Goal: Task Accomplishment & Management: Use online tool/utility

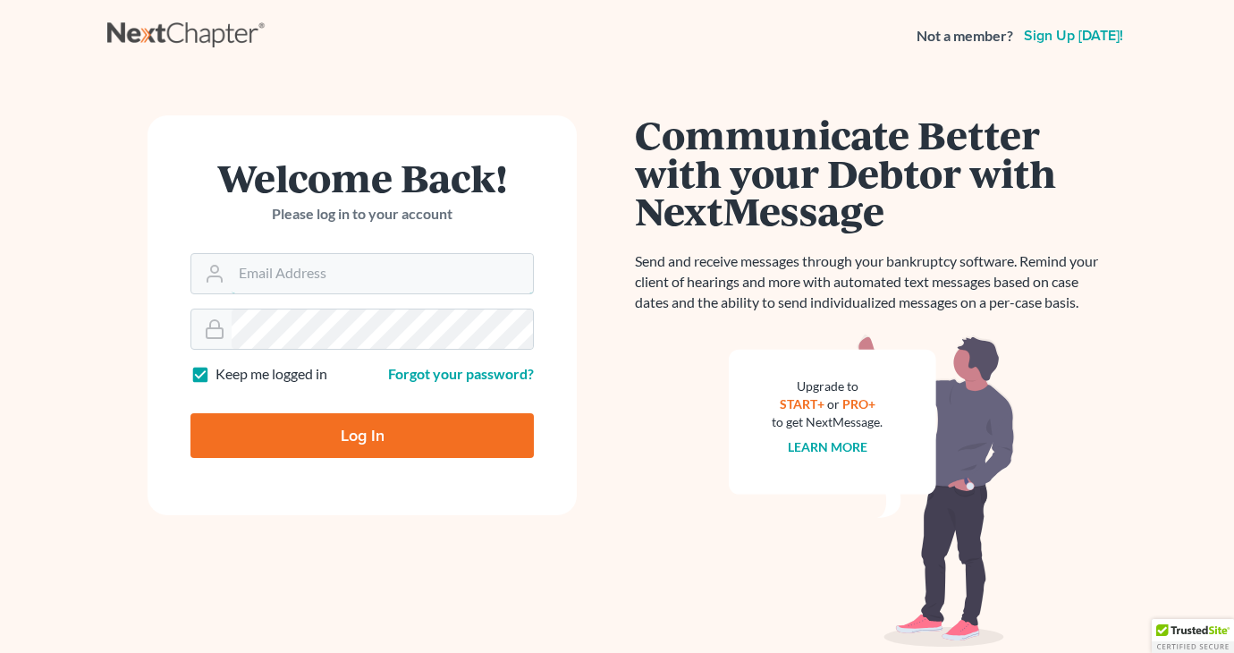
type input "[EMAIL_ADDRESS][DOMAIN_NAME]"
click at [296, 445] on input "Log In" at bounding box center [363, 435] width 344 height 45
type input "Thinking..."
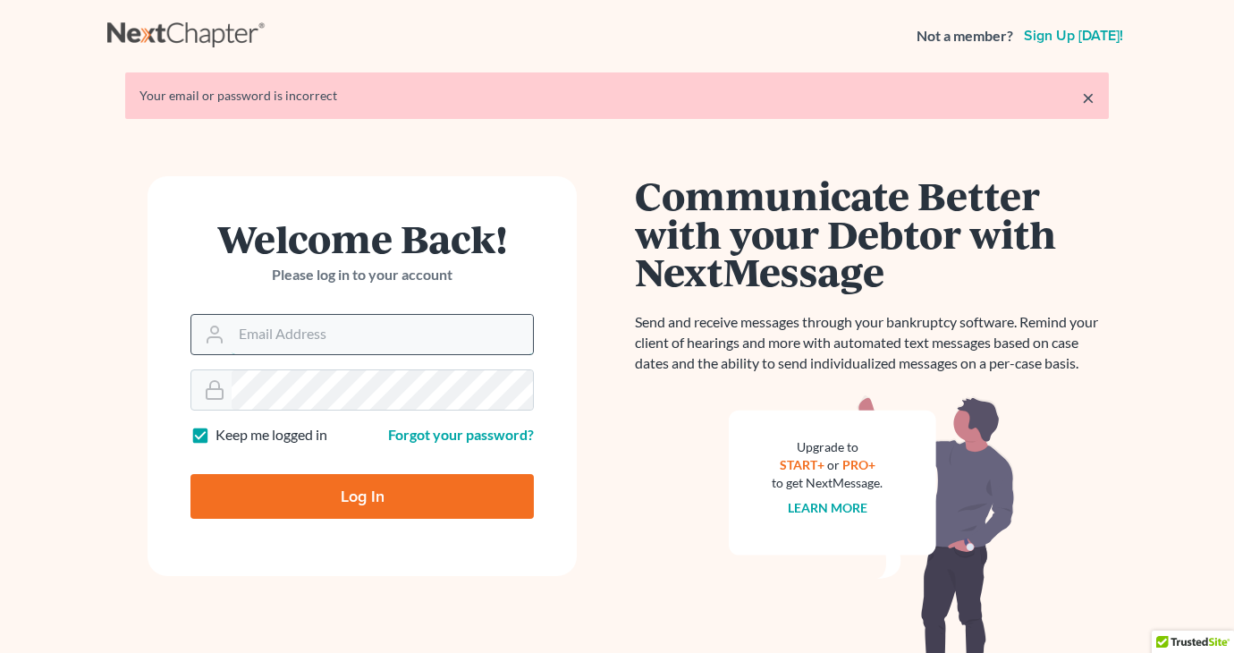
type input "[EMAIL_ADDRESS][DOMAIN_NAME]"
click at [422, 333] on input "[EMAIL_ADDRESS][DOMAIN_NAME]" at bounding box center [382, 334] width 301 height 39
click at [401, 496] on input "Log In" at bounding box center [363, 496] width 344 height 45
type input "Thinking..."
type input "[EMAIL_ADDRESS][DOMAIN_NAME]"
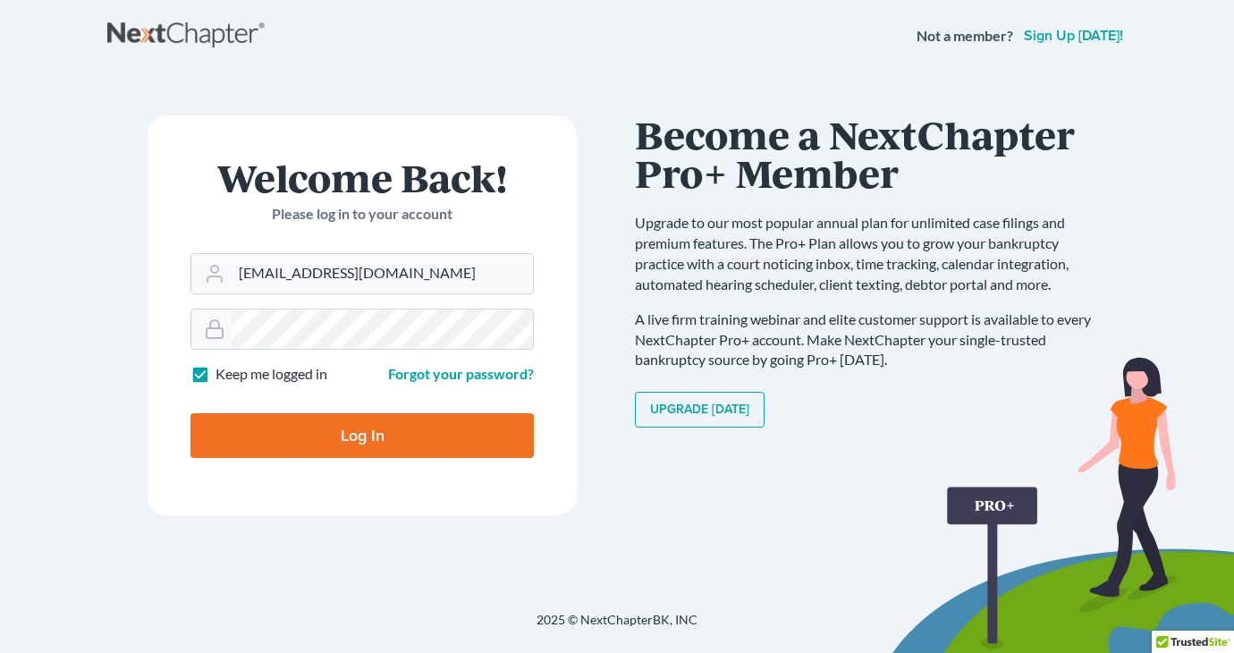
click at [262, 421] on input "Log In" at bounding box center [363, 435] width 344 height 45
type input "Thinking..."
